Goal: Transaction & Acquisition: Purchase product/service

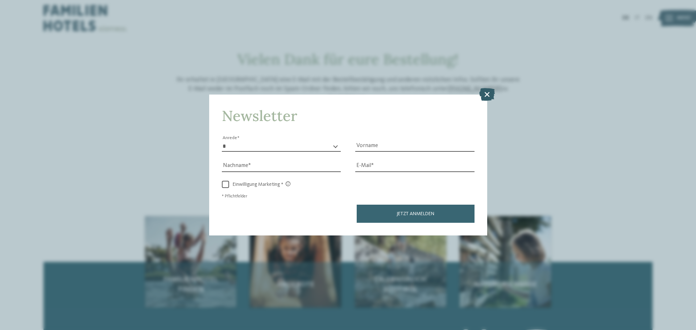
click at [485, 97] on icon at bounding box center [487, 94] width 16 height 13
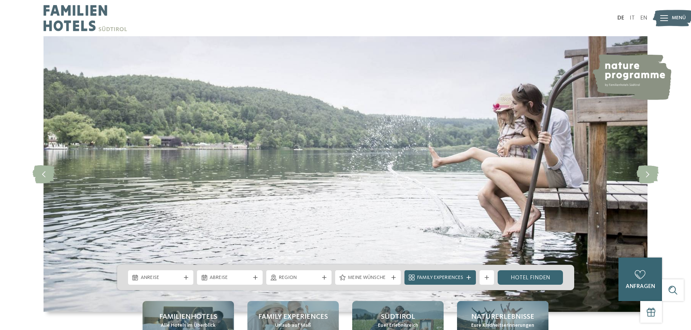
click at [675, 10] on div "Menü" at bounding box center [678, 18] width 14 height 18
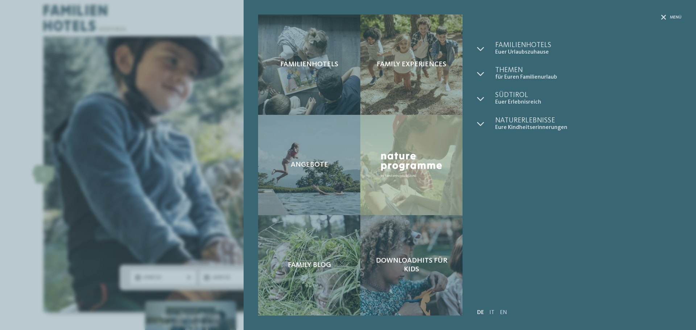
click at [183, 128] on div "Familienhotels Family Experiences Angebote" at bounding box center [348, 165] width 696 height 330
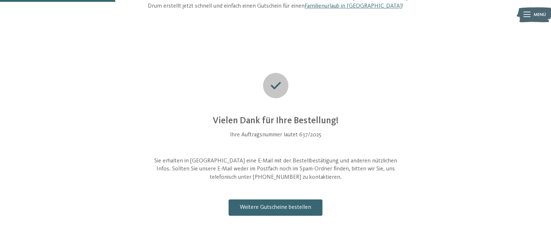
click at [144, 110] on div "Vielen Dank für Ihre Bestellung! Ihre Auftragsnummer lautet 637/2025 Sie erhalt…" at bounding box center [276, 144] width 466 height 143
click at [120, 104] on div "Vielen Dank für Ihre Bestellung! Ihre Auftragsnummer lautet 637/2025 Sie erhalt…" at bounding box center [276, 144] width 466 height 143
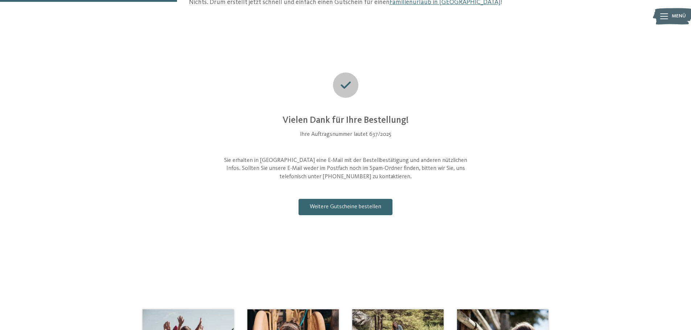
click at [125, 123] on div "Vielen Dank für Ihre Bestellung! Ihre Auftragsnummer lautet 637/2025 Sie erhalt…" at bounding box center [345, 144] width 466 height 143
click at [101, 148] on bn-voucher-app at bounding box center [346, 143] width 604 height 215
click at [94, 108] on bn-voucher-app at bounding box center [346, 143] width 604 height 215
click at [111, 152] on bn-voucher-app at bounding box center [346, 143] width 604 height 215
